Goal: Task Accomplishment & Management: Manage account settings

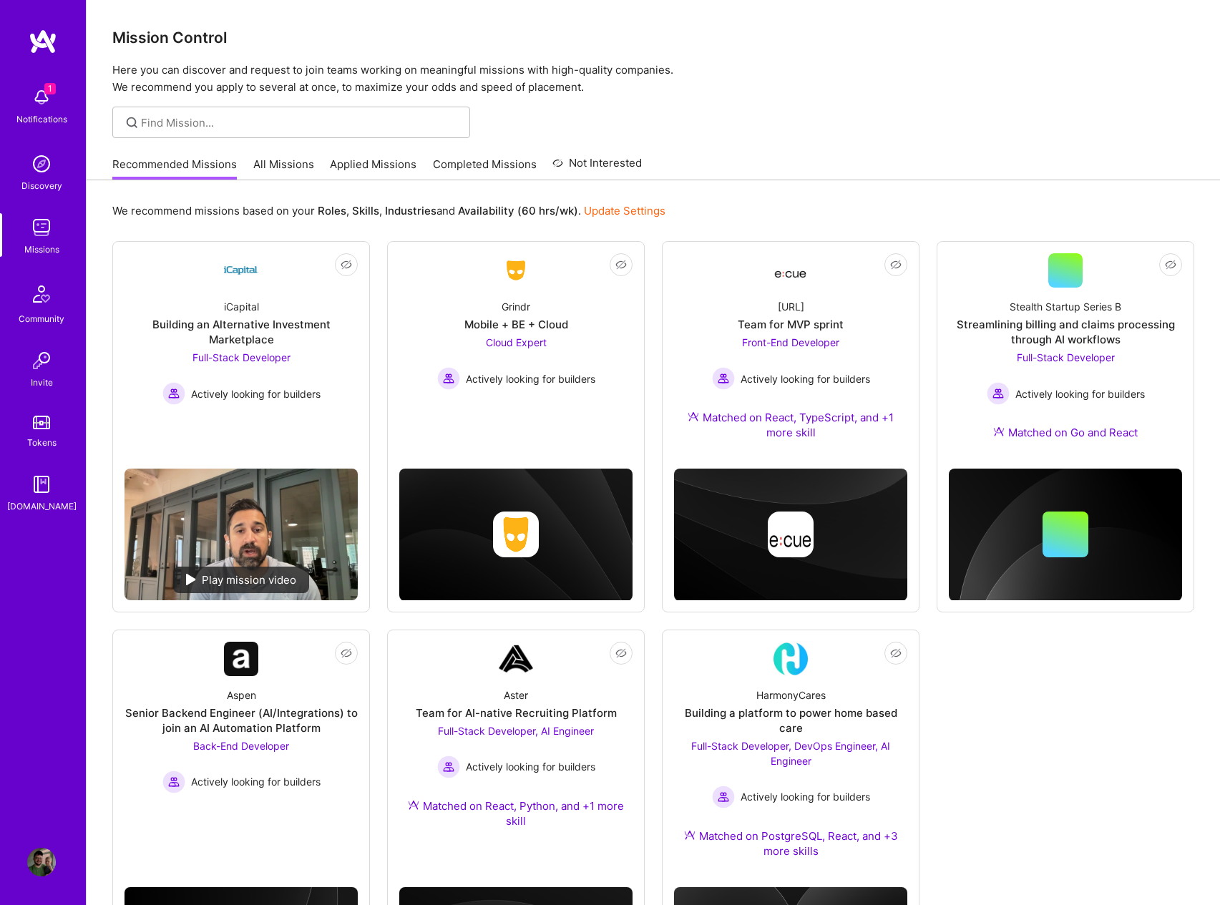
click at [40, 100] on img at bounding box center [41, 97] width 29 height 29
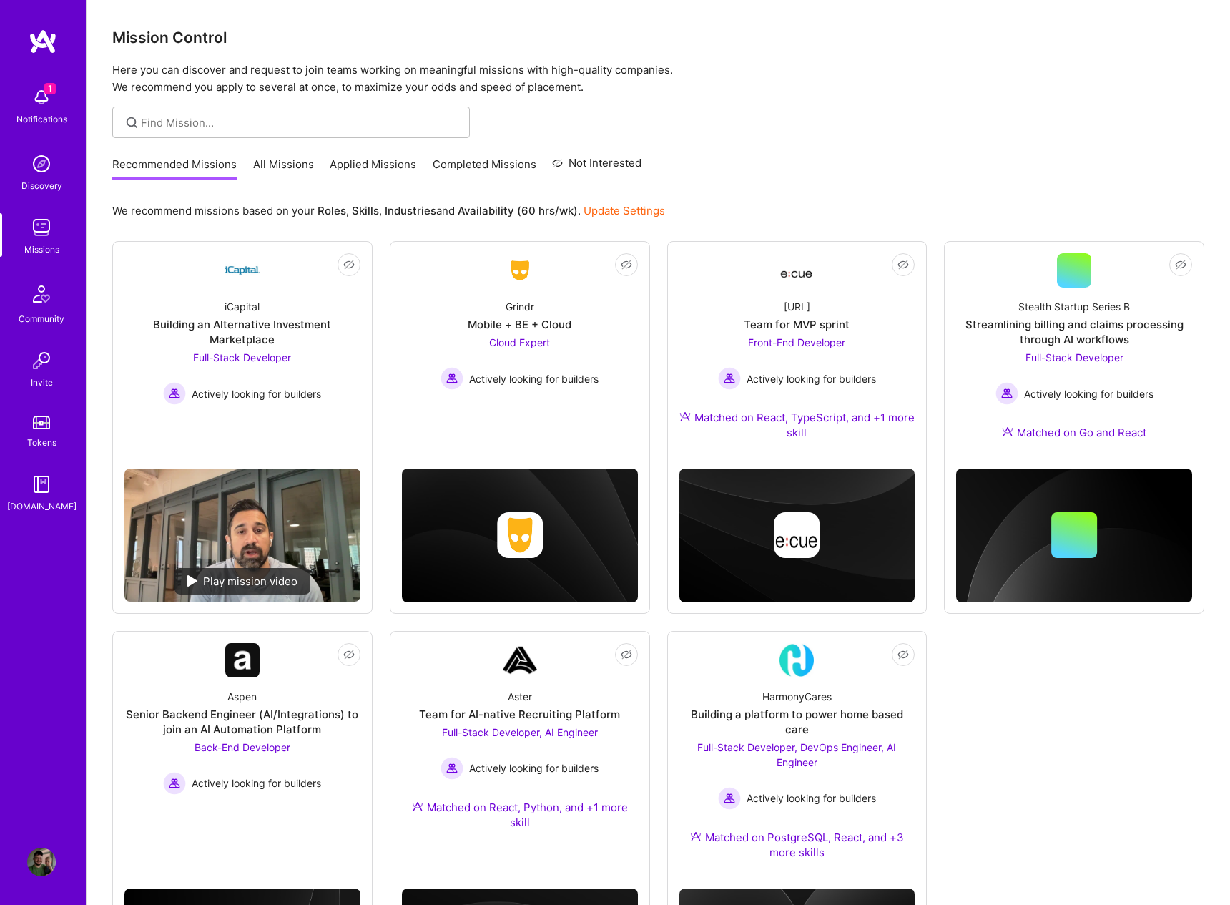
click at [48, 223] on img at bounding box center [41, 227] width 29 height 29
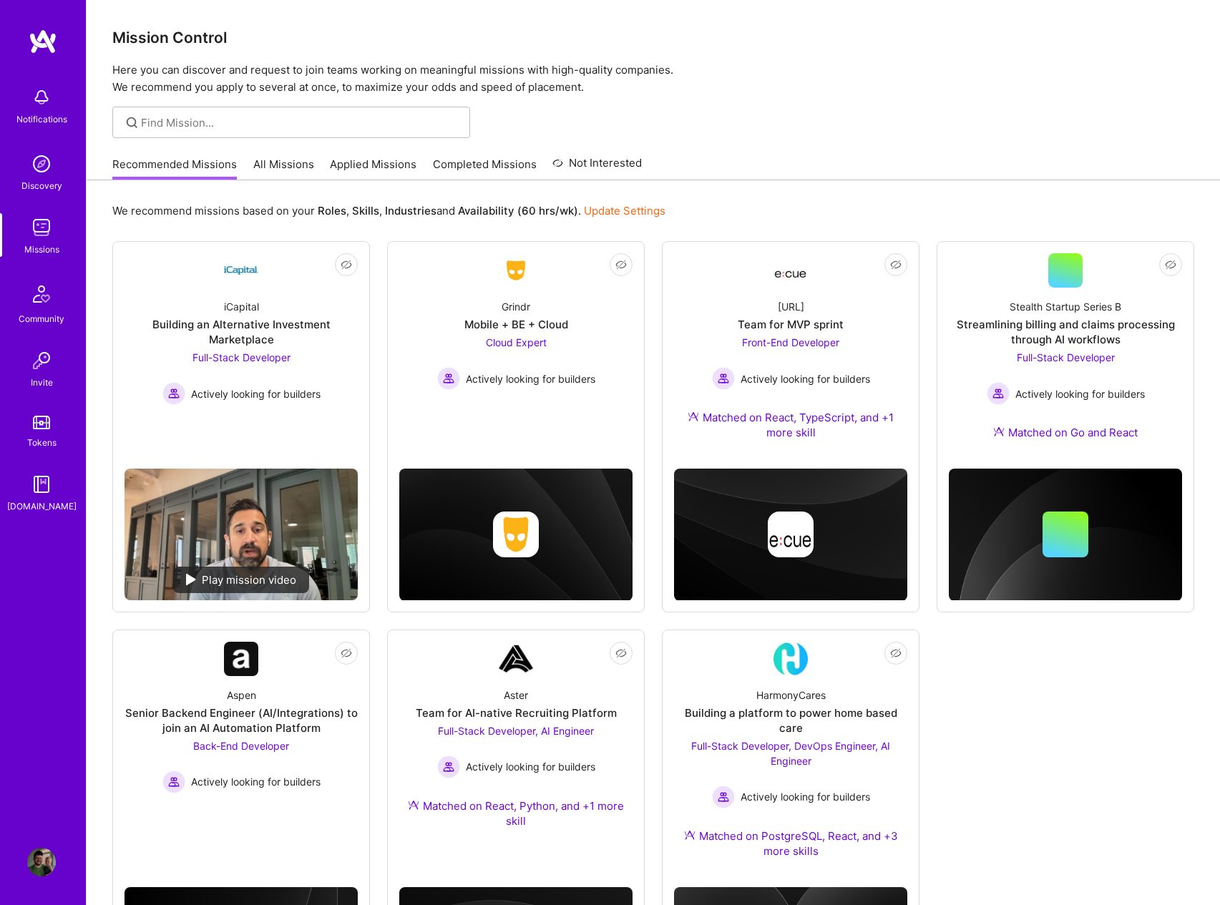
click at [373, 163] on link "Applied Missions" at bounding box center [373, 169] width 87 height 24
